Goal: Check status: Check status

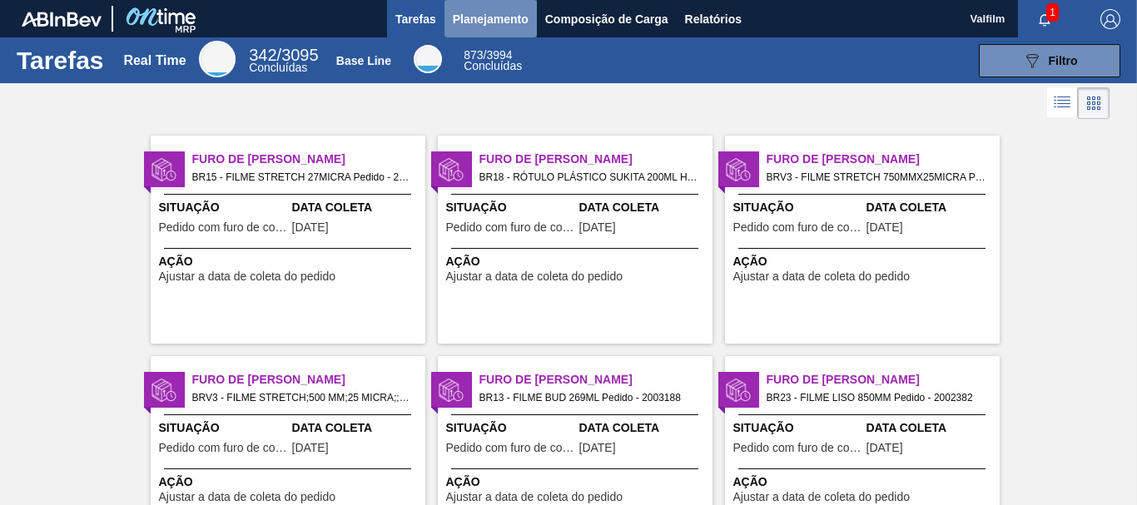
click at [498, 26] on span "Planejamento" at bounding box center [491, 19] width 76 height 20
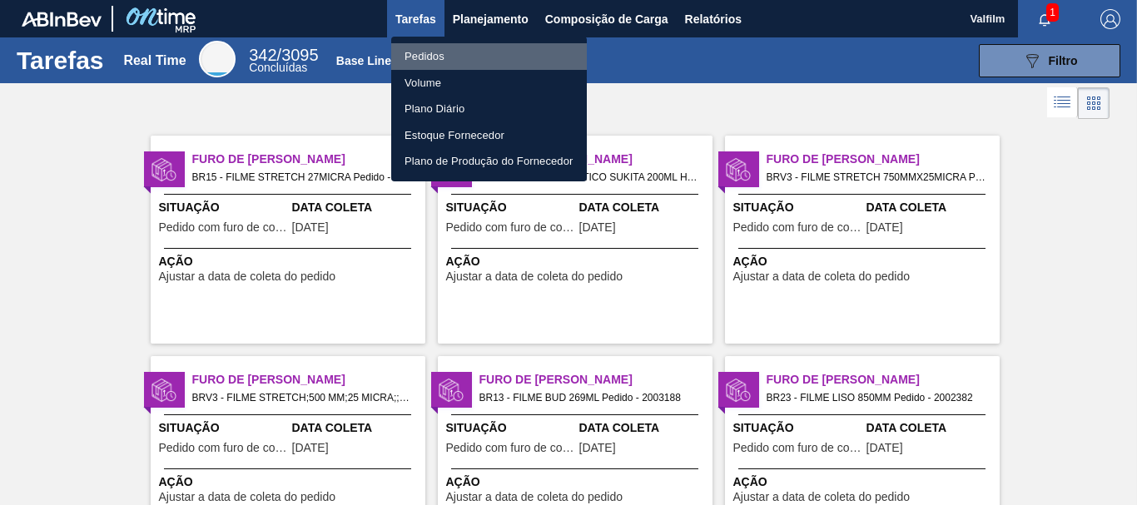
click at [481, 50] on li "Pedidos" at bounding box center [489, 56] width 196 height 27
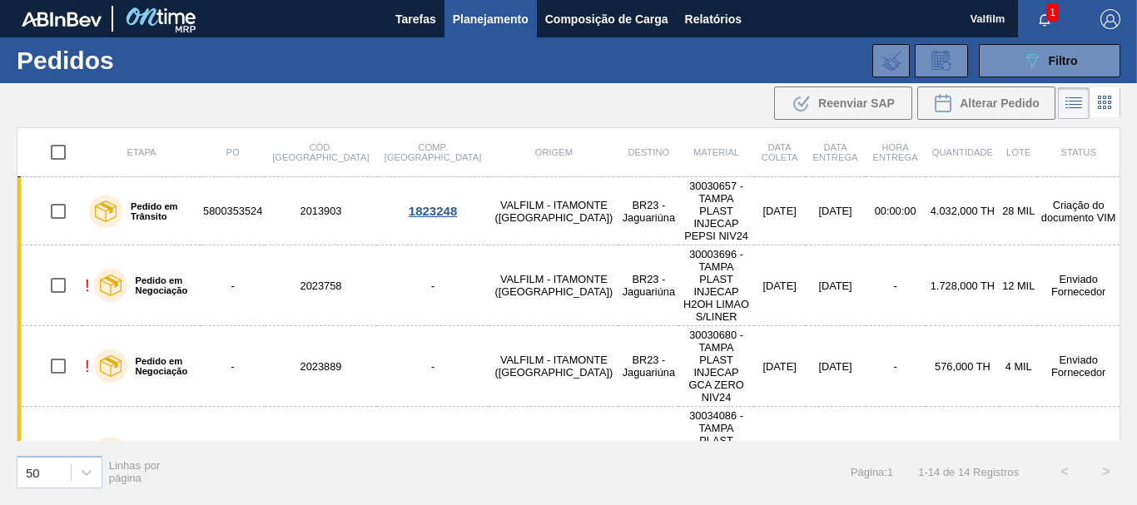
click at [806, 136] on th "Data entrega" at bounding box center [836, 152] width 60 height 49
click at [1064, 60] on span "Filtro" at bounding box center [1063, 60] width 29 height 13
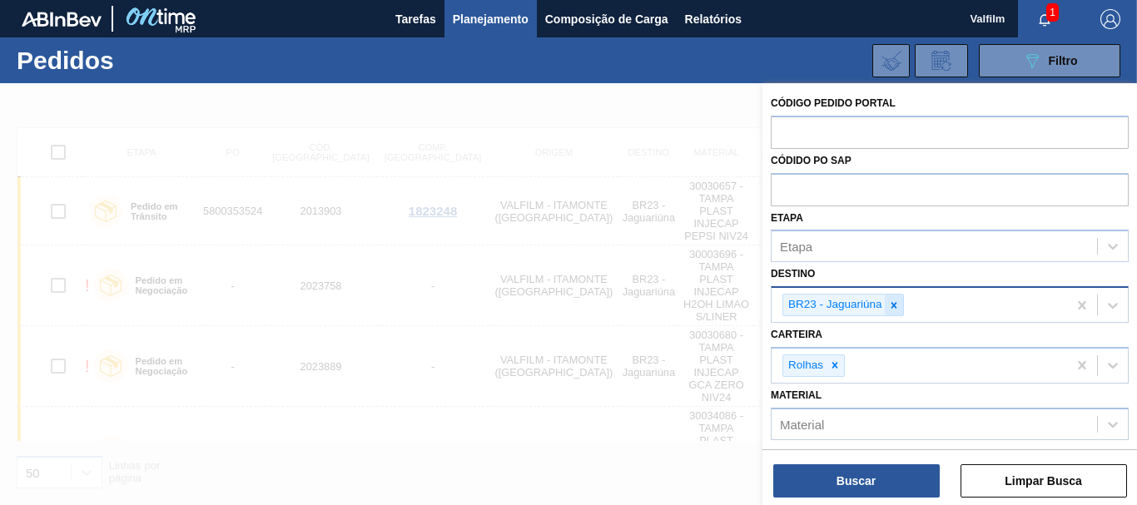
click at [896, 308] on icon at bounding box center [894, 306] width 12 height 12
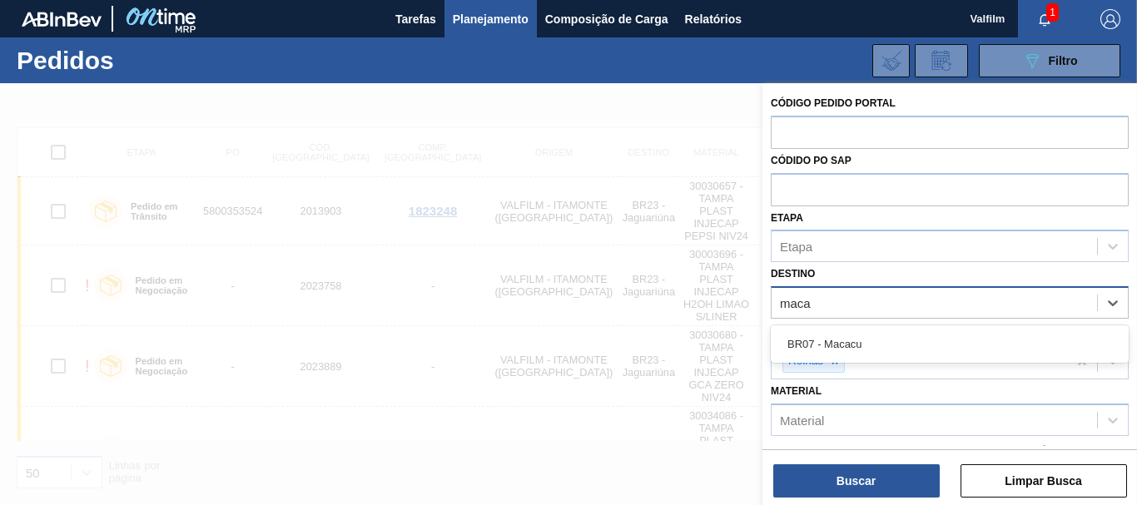
type input "macac"
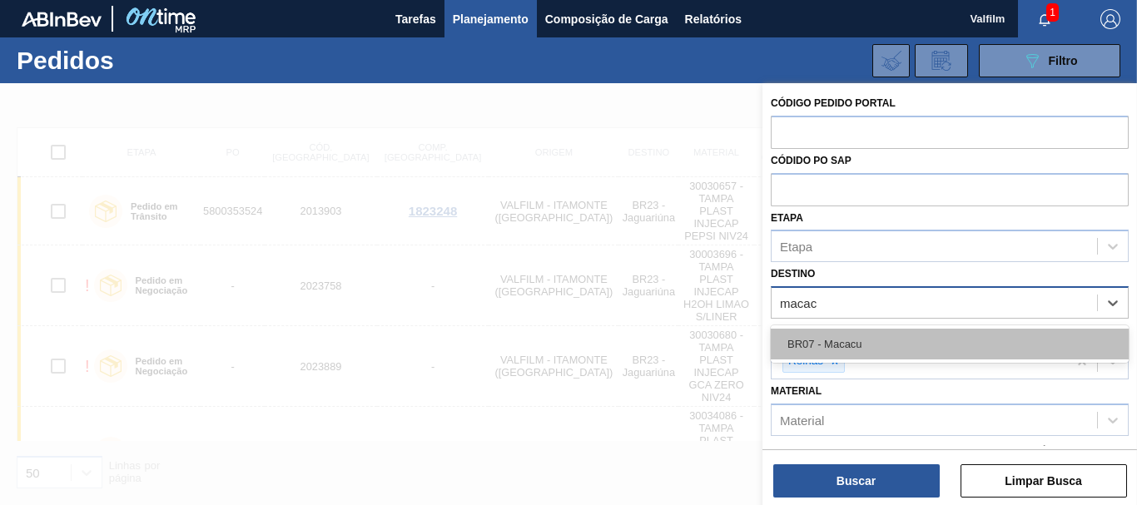
click at [856, 350] on div "BR07 - Macacu" at bounding box center [950, 344] width 358 height 31
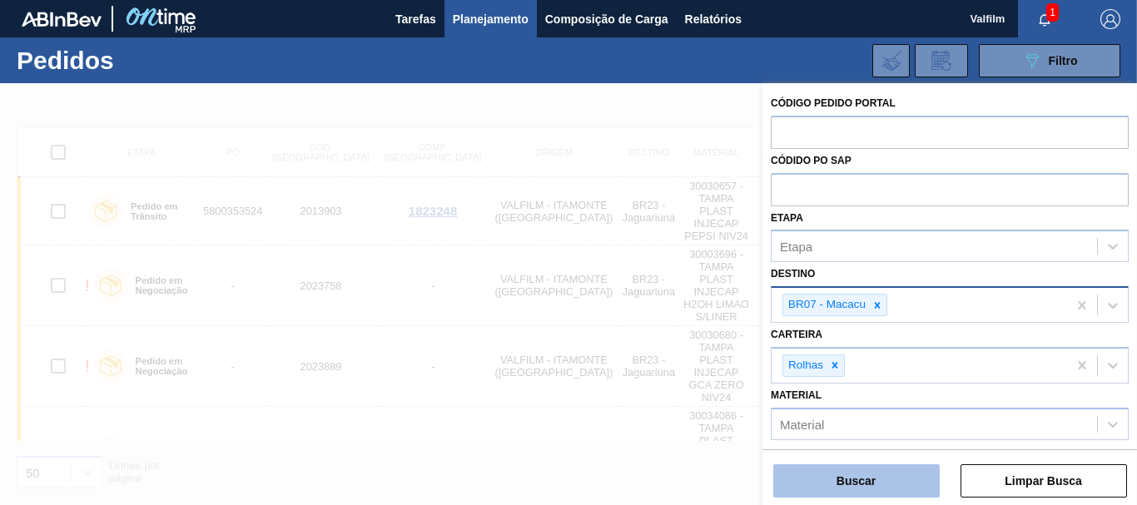
click at [861, 473] on button "Buscar" at bounding box center [856, 480] width 166 height 33
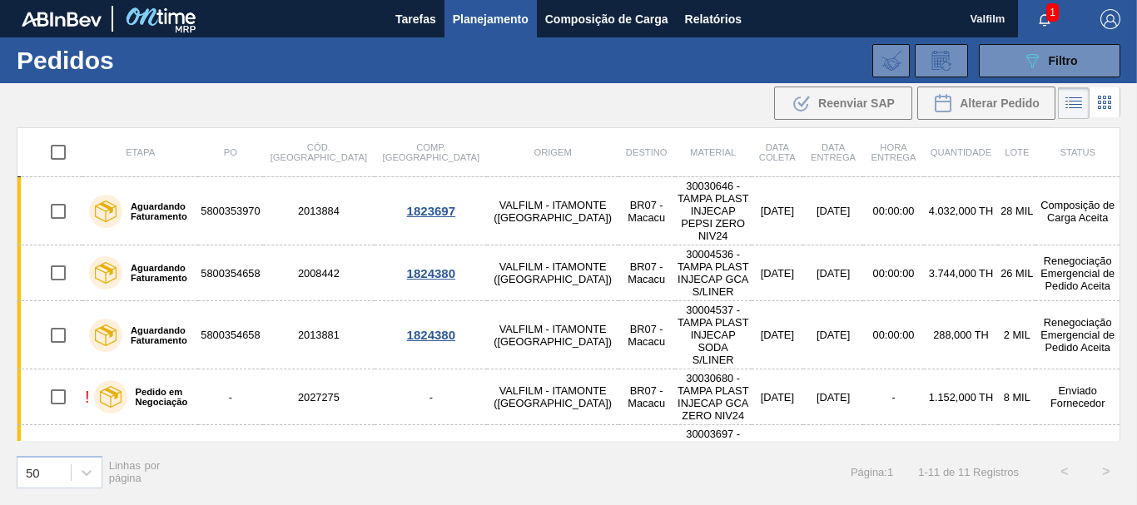
click at [861, 473] on span "Página : 1" at bounding box center [872, 472] width 42 height 12
click at [1034, 66] on icon "089F7B8B-B2A5-4AFE-B5C0-19BA573D28AC" at bounding box center [1032, 61] width 20 height 20
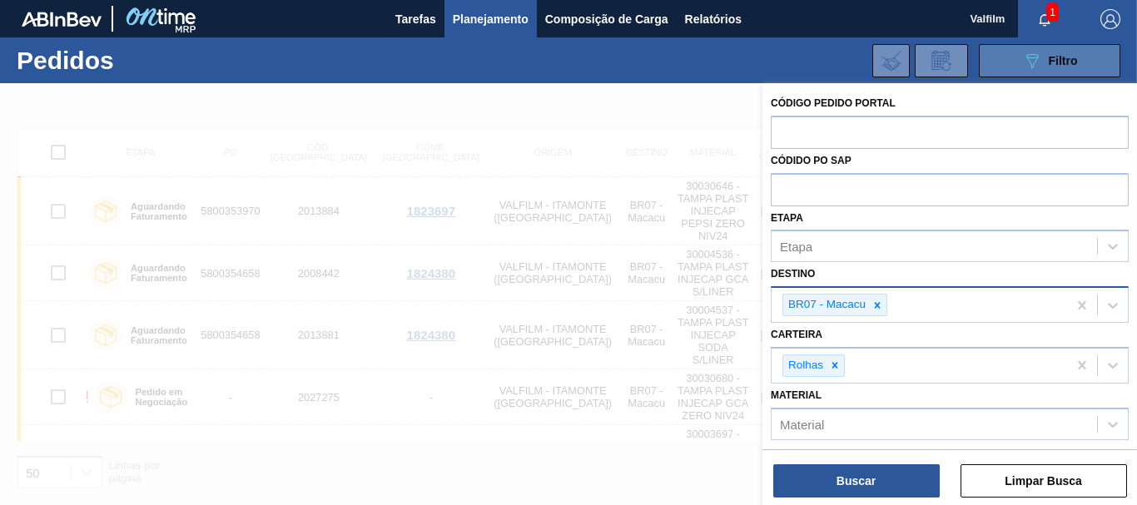
click at [1034, 66] on icon "089F7B8B-B2A5-4AFE-B5C0-19BA573D28AC" at bounding box center [1032, 61] width 20 height 20
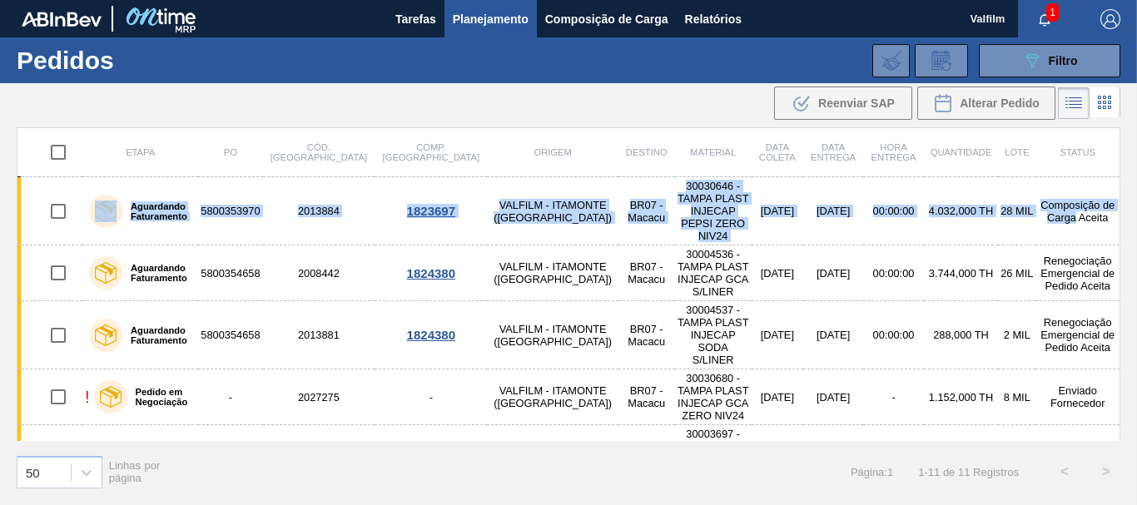
drag, startPoint x: 1117, startPoint y: 161, endPoint x: 1118, endPoint y: 193, distance: 32.5
click at [1118, 193] on div "Etapa PO Cód. Pedido Comp. Carga Origem Destino Material Data [PERSON_NAME] Dat…" at bounding box center [569, 284] width 1104 height 314
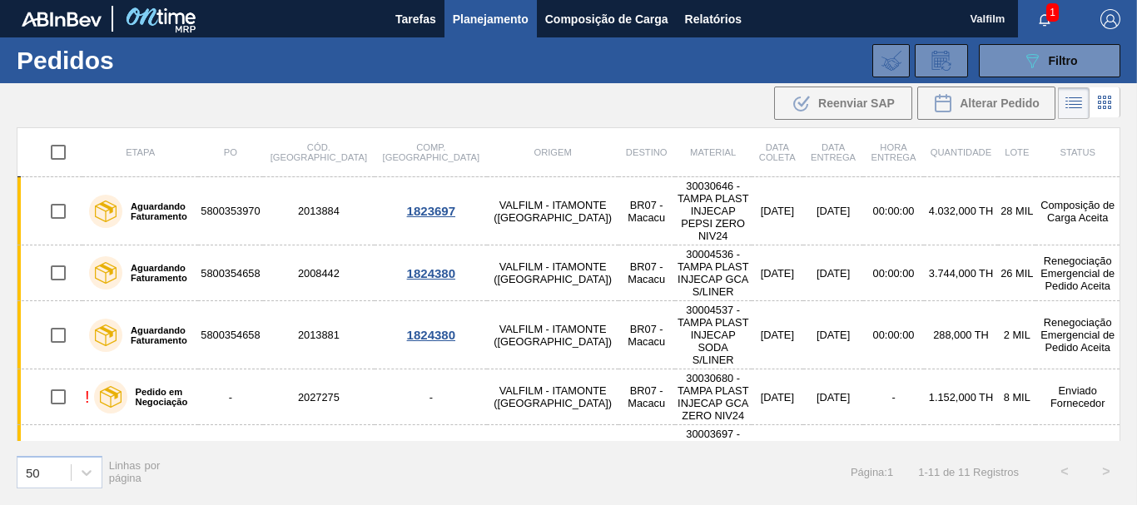
click at [1127, 201] on div "Etapa PO Cód. Pedido Comp. Carga Origem Destino Material Data [PERSON_NAME] Dat…" at bounding box center [568, 314] width 1137 height 375
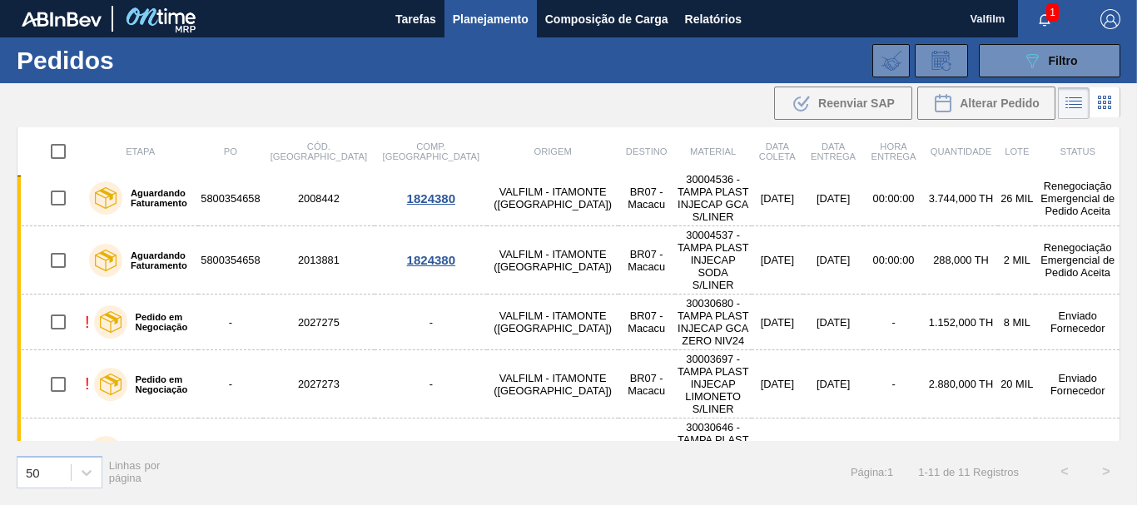
scroll to position [76, 0]
click at [1074, 54] on span "Filtro" at bounding box center [1063, 60] width 29 height 13
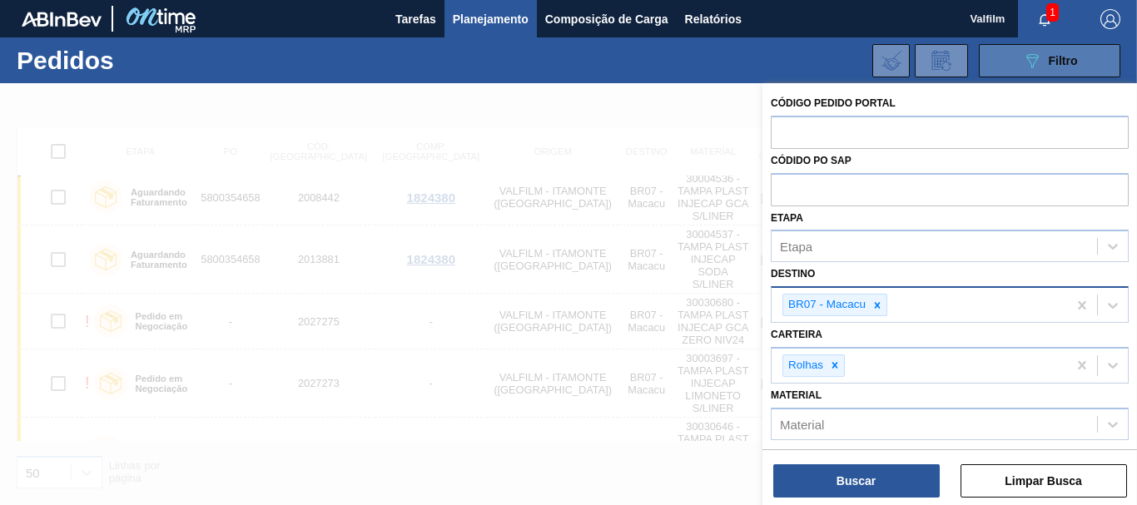
click at [1074, 54] on span "Filtro" at bounding box center [1063, 60] width 29 height 13
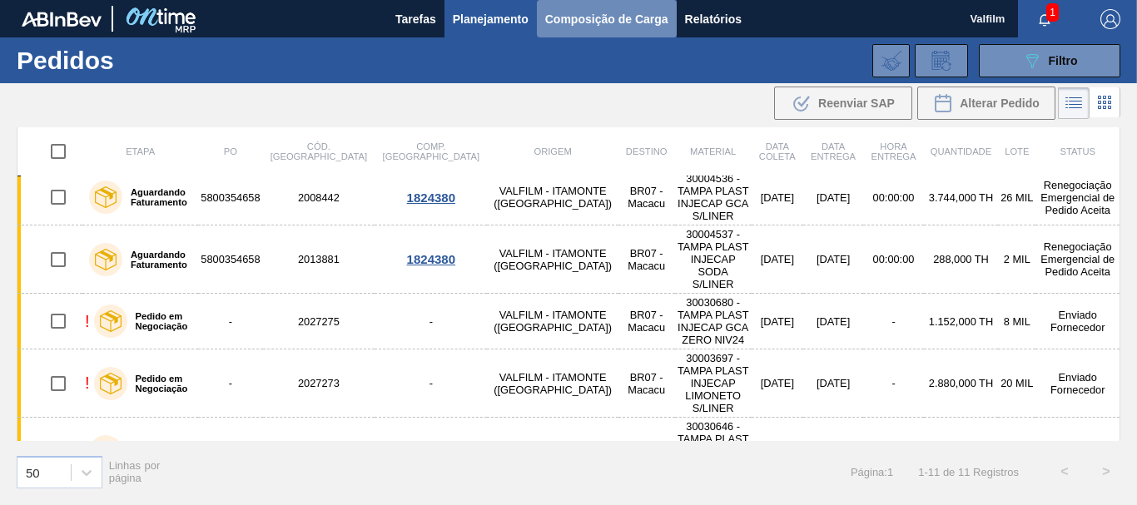
click at [582, 19] on span "Composição de Carga" at bounding box center [606, 19] width 123 height 20
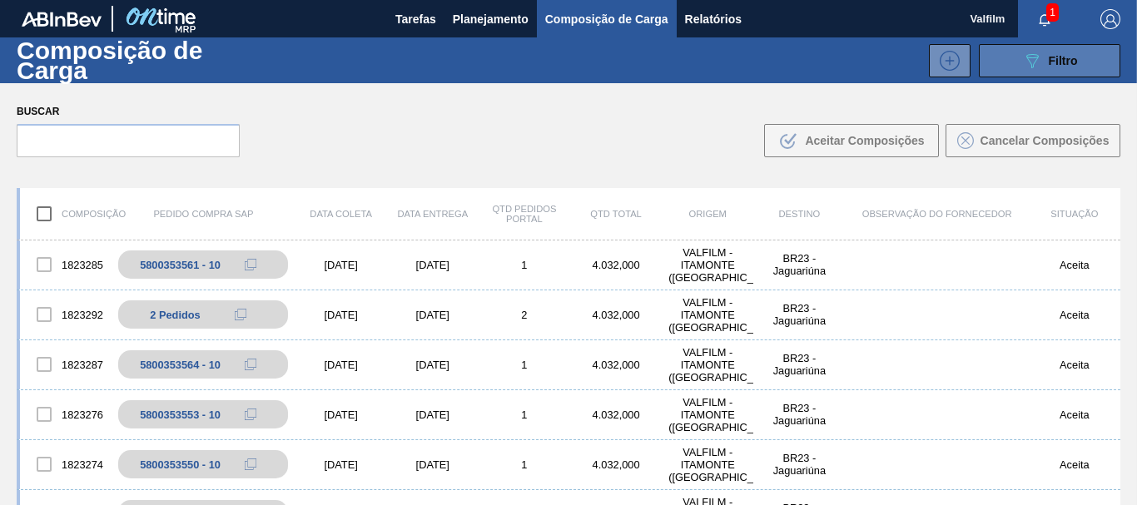
click at [1015, 55] on button "089F7B8B-B2A5-4AFE-B5C0-19BA573D28AC Filtro" at bounding box center [1049, 60] width 141 height 33
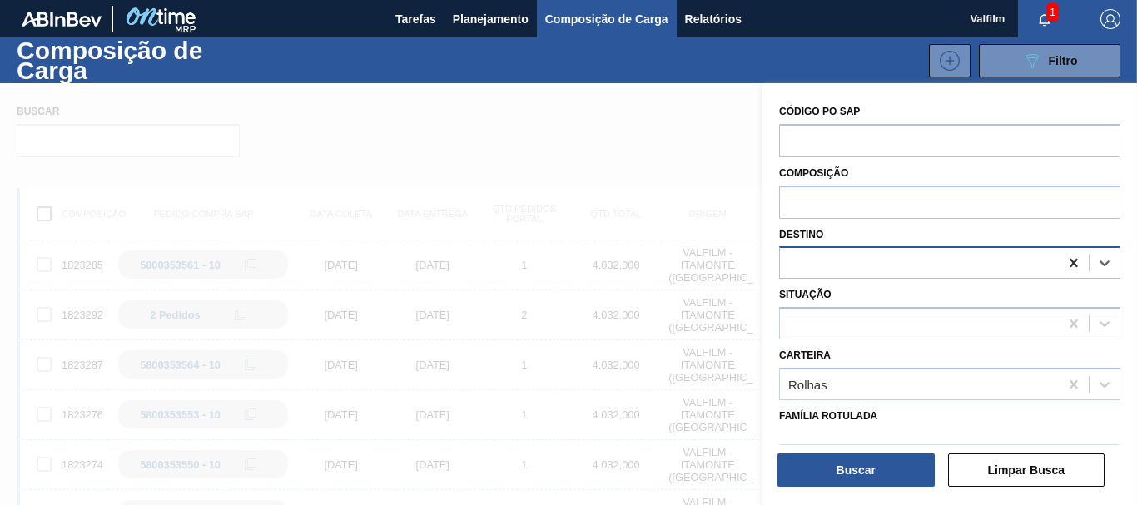
click at [1065, 260] on icon at bounding box center [1073, 263] width 17 height 17
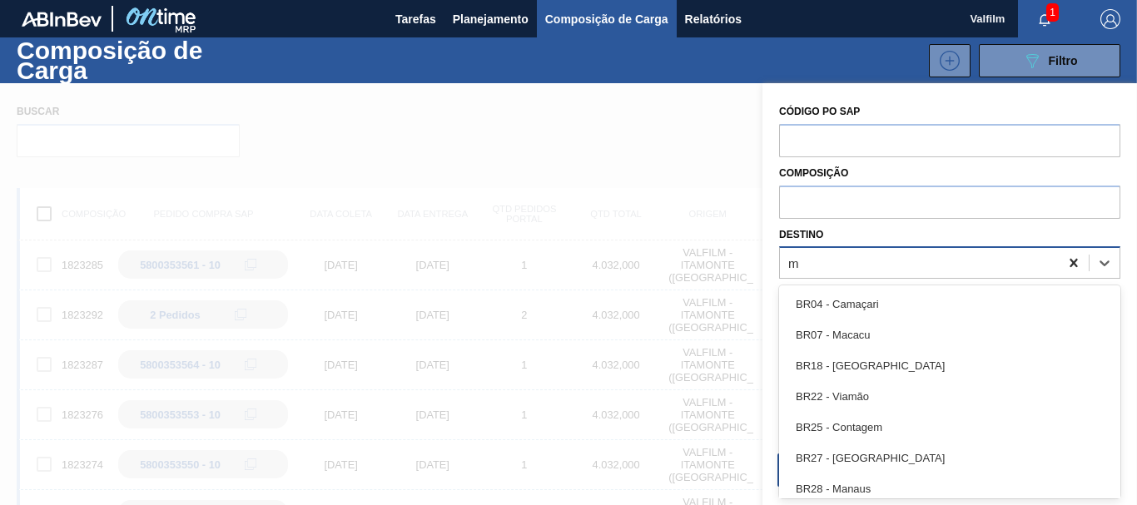
scroll to position [37, 0]
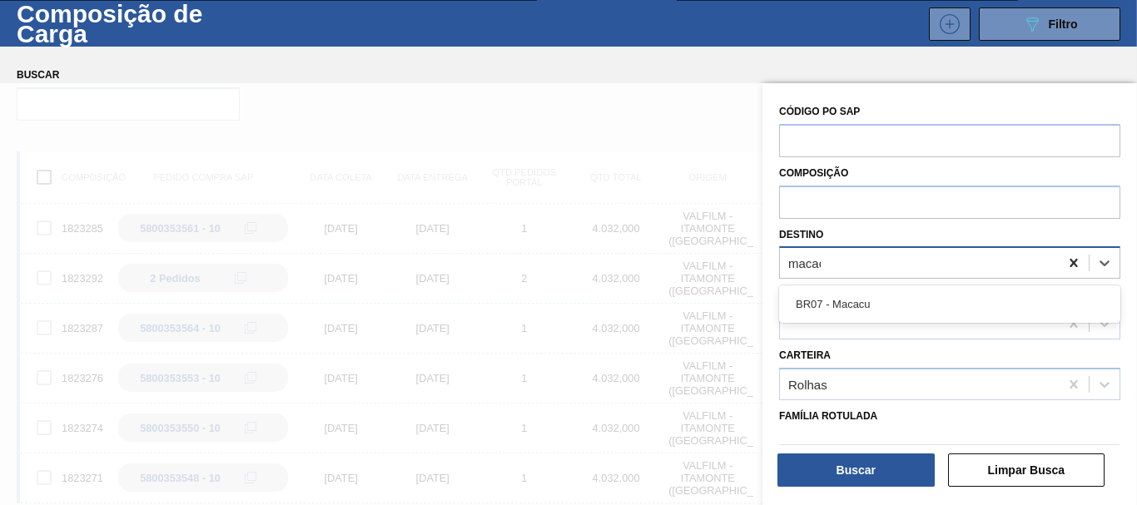
type input "macacu"
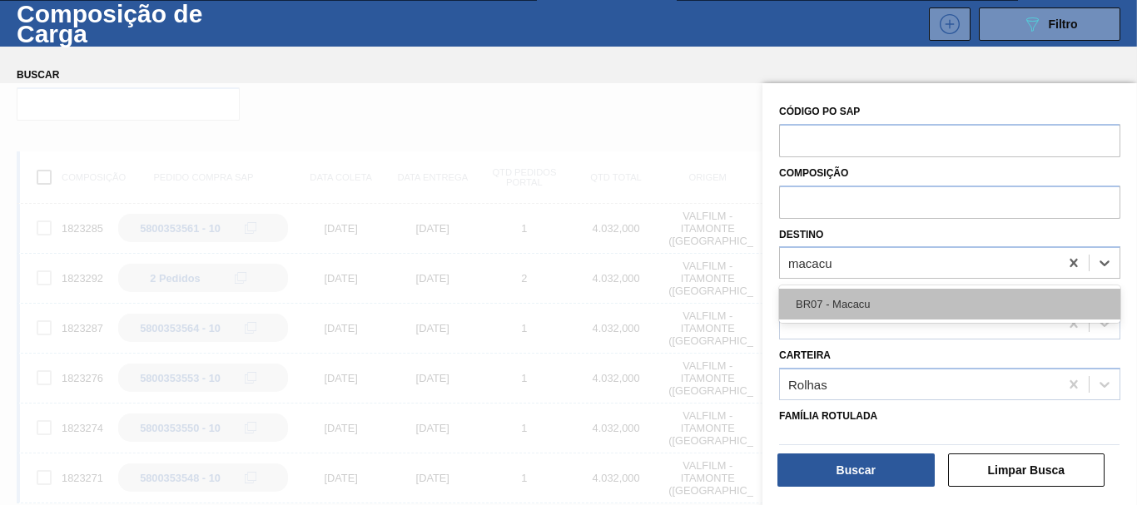
click at [936, 299] on div "BR07 - Macacu" at bounding box center [949, 304] width 341 height 31
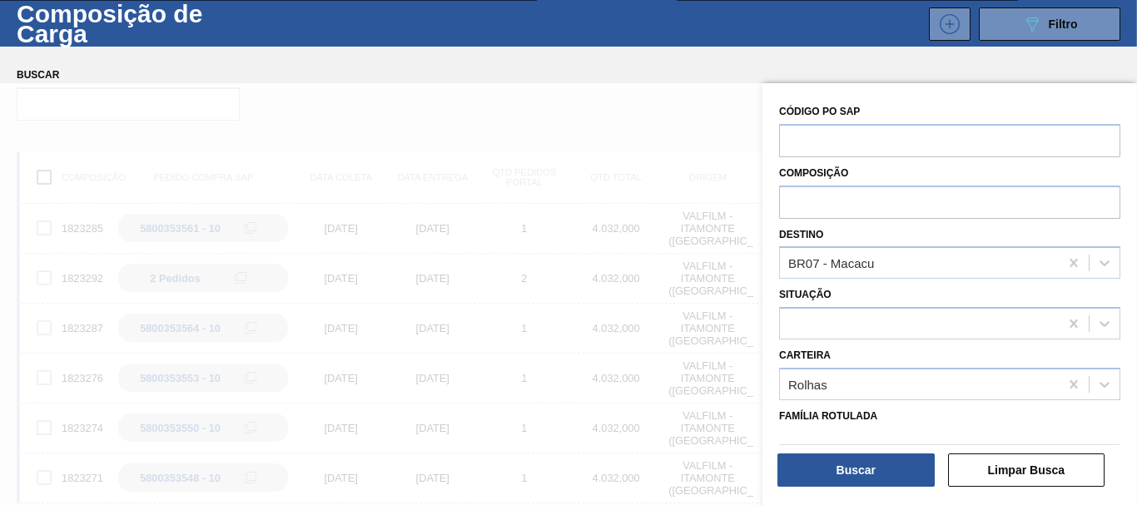
click at [828, 453] on div "Buscar" at bounding box center [857, 470] width 171 height 37
click at [828, 470] on button "Buscar" at bounding box center [855, 470] width 157 height 33
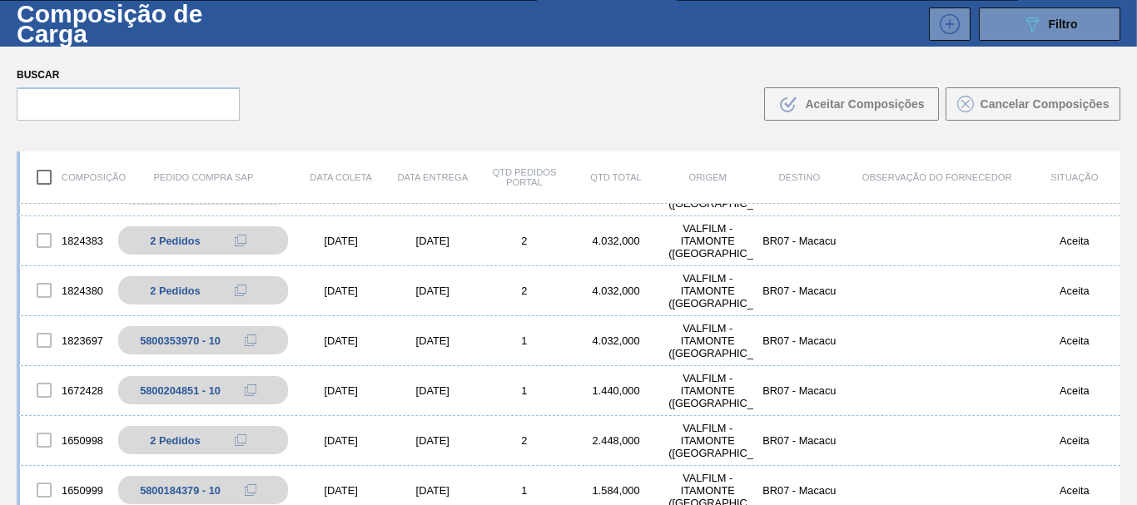
scroll to position [92, 0]
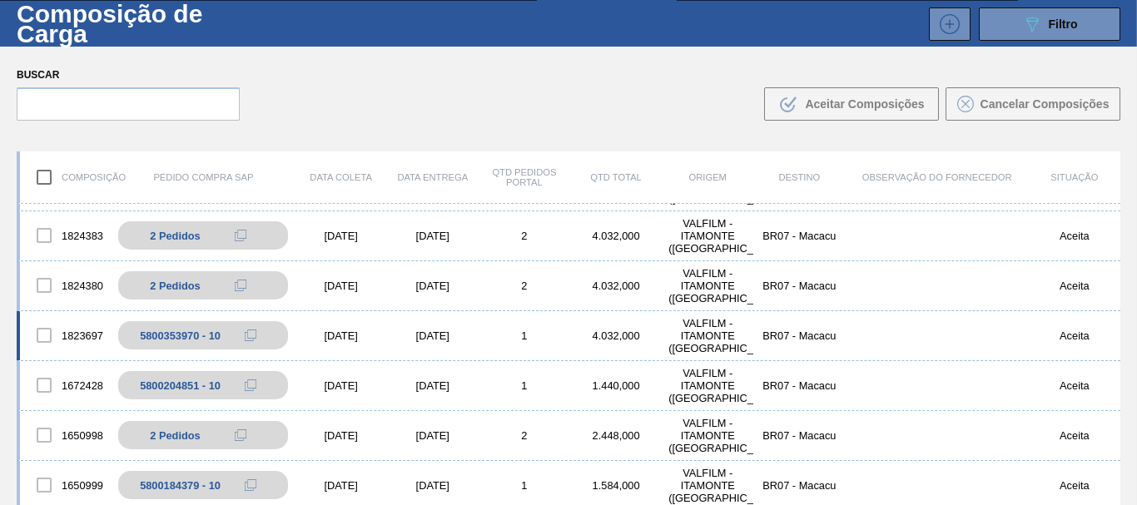
click at [415, 340] on div "[DATE]" at bounding box center [433, 336] width 92 height 12
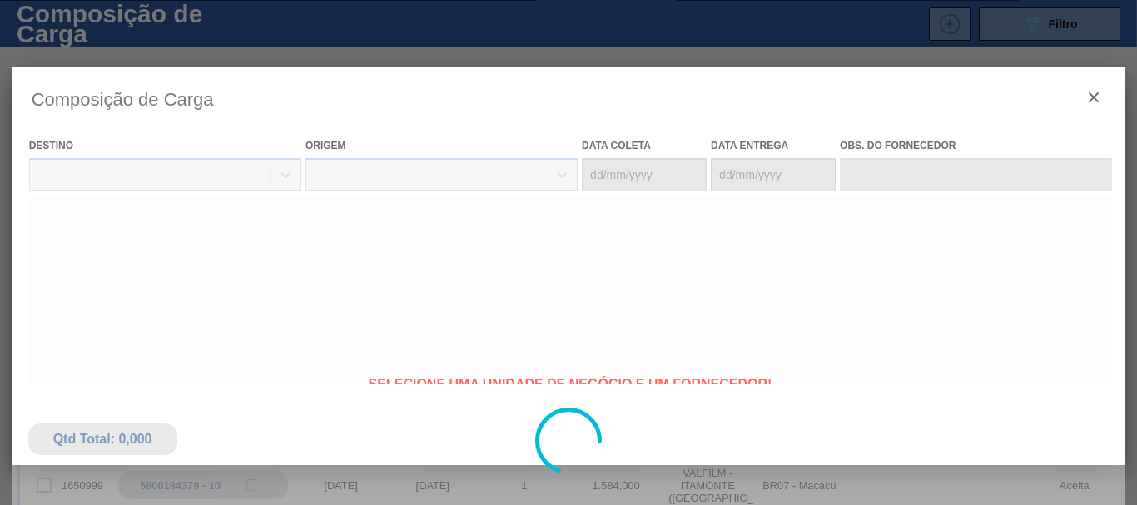
type coleta "[DATE]"
type entrega "[DATE]"
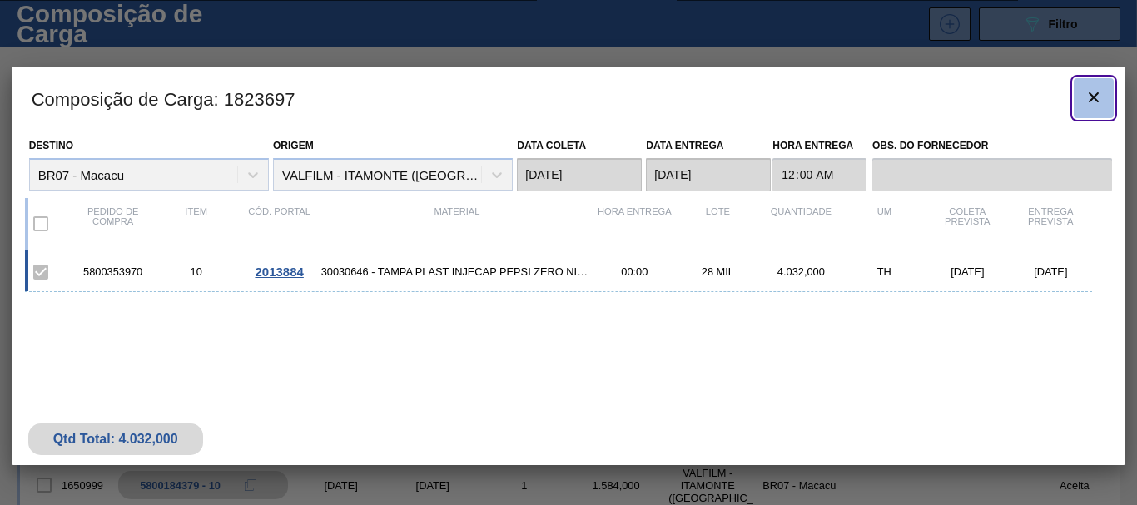
click at [1095, 97] on icon "botão de ícone" at bounding box center [1094, 97] width 10 height 10
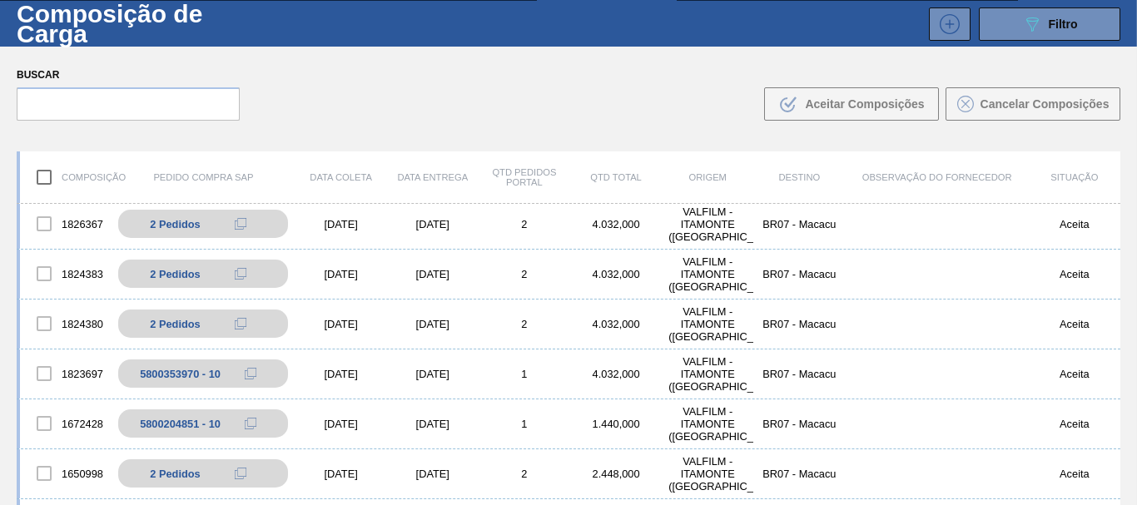
scroll to position [52, 0]
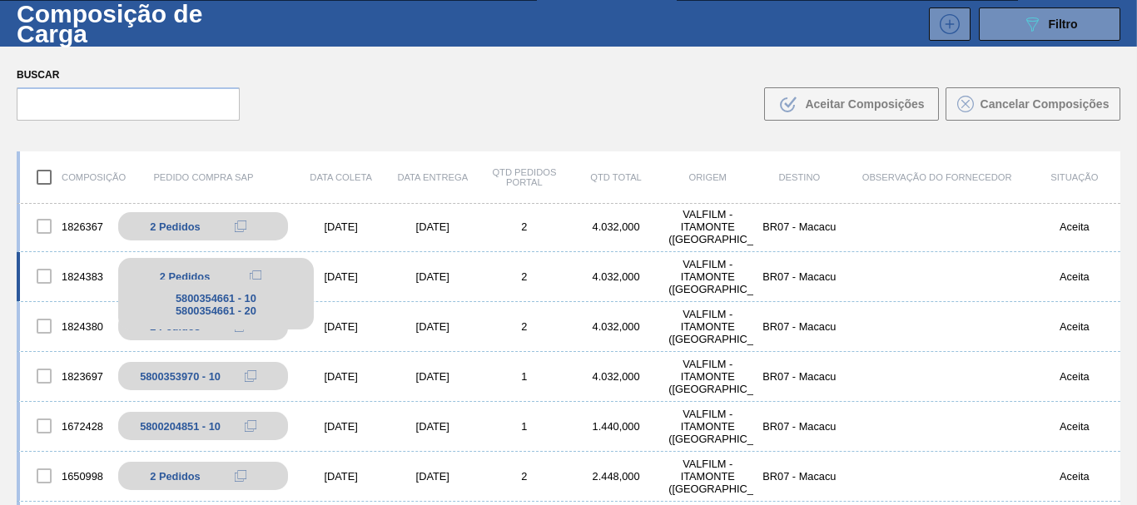
click at [191, 269] on div "2 Pedidos" at bounding box center [216, 276] width 170 height 20
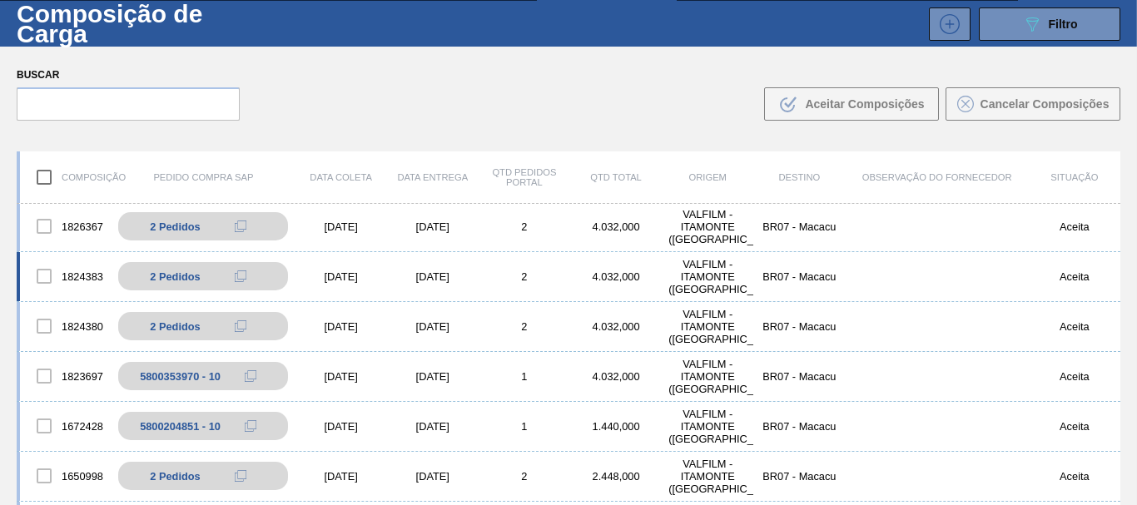
click at [408, 280] on div "[DATE]" at bounding box center [433, 276] width 92 height 12
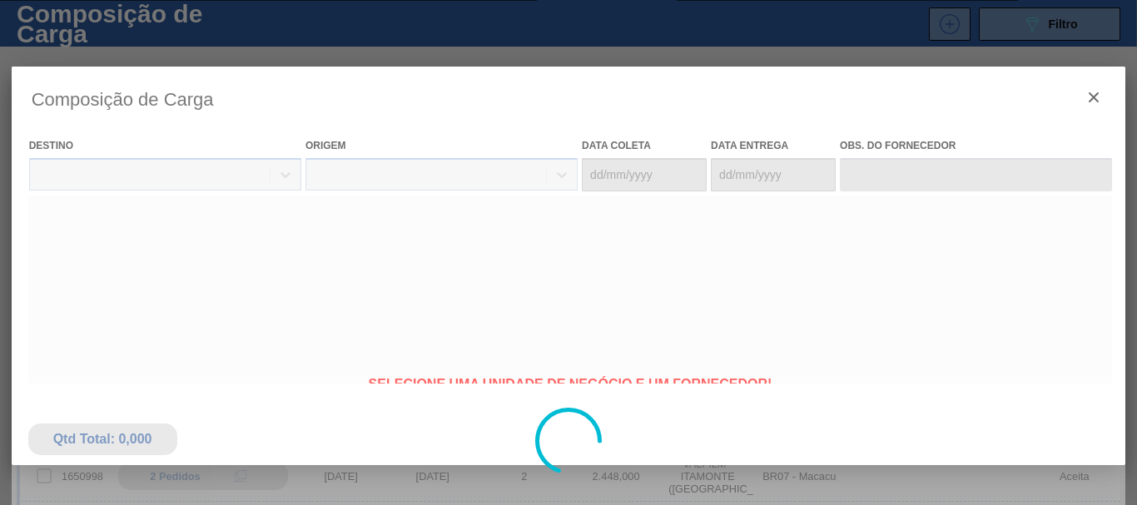
type coleta "[DATE]"
type entrega "[DATE]"
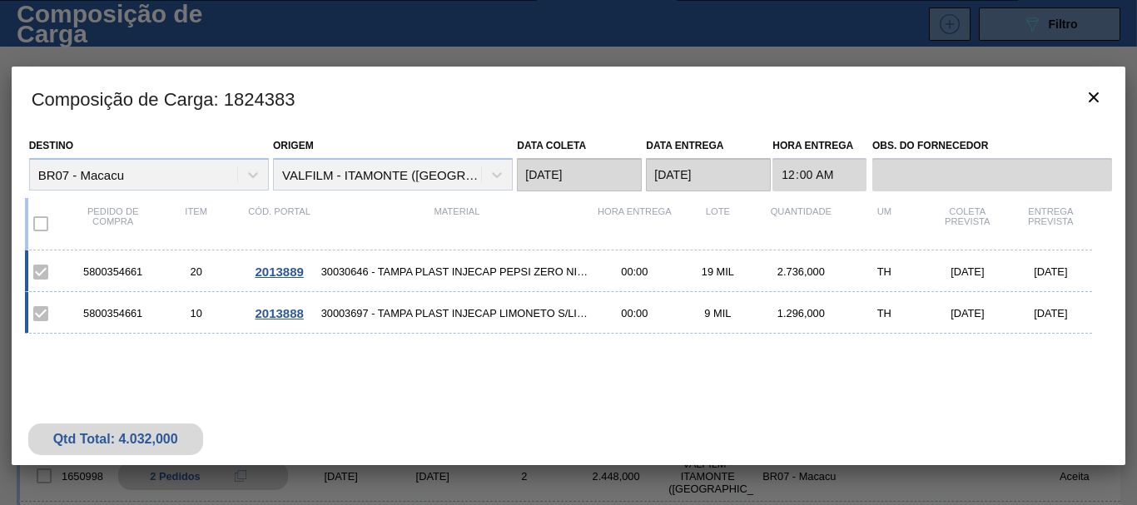
click at [275, 271] on span "2013889" at bounding box center [279, 272] width 48 height 14
